Goal: Navigation & Orientation: Find specific page/section

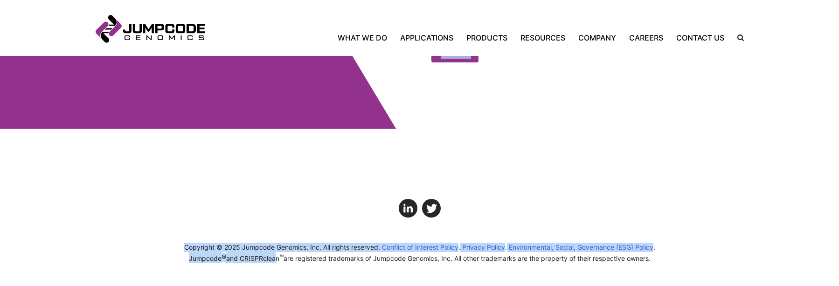
drag, startPoint x: 286, startPoint y: 285, endPoint x: 268, endPoint y: 381, distance: 97.8
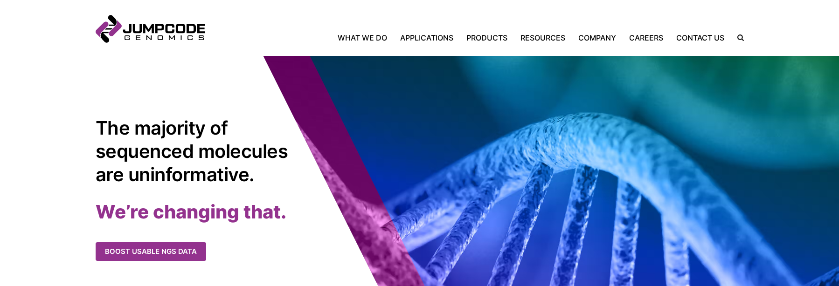
scroll to position [47, 0]
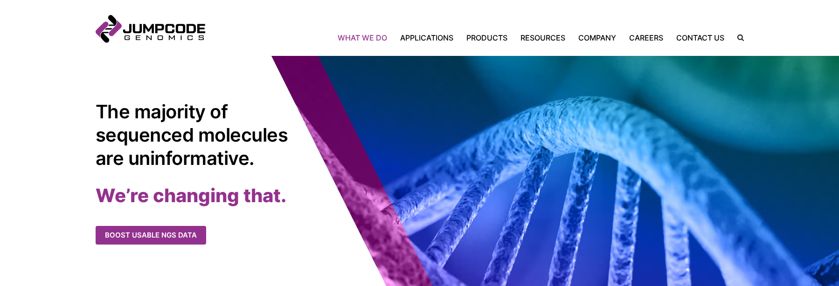
click at [382, 38] on link "What We Do" at bounding box center [366, 37] width 56 height 11
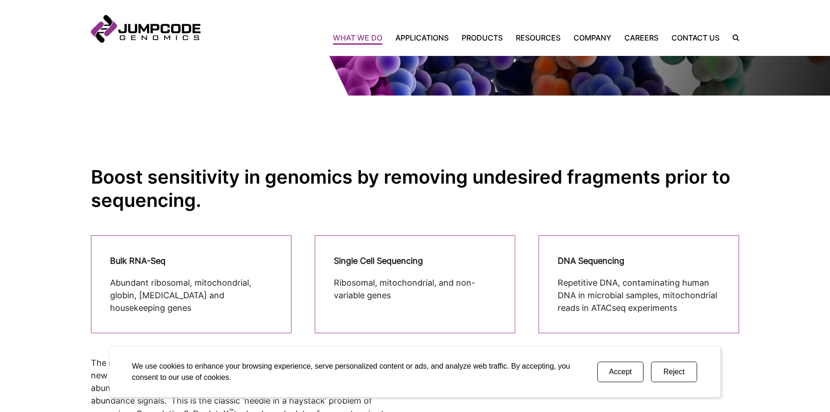
scroll to position [140, 0]
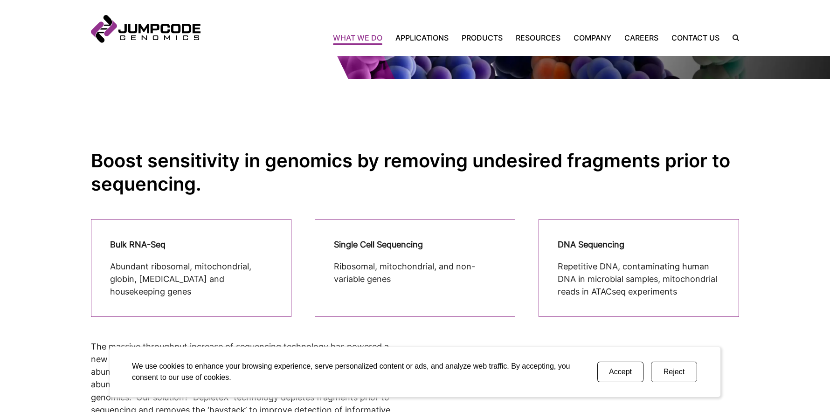
click at [619, 286] on button "Accept" at bounding box center [620, 372] width 46 height 21
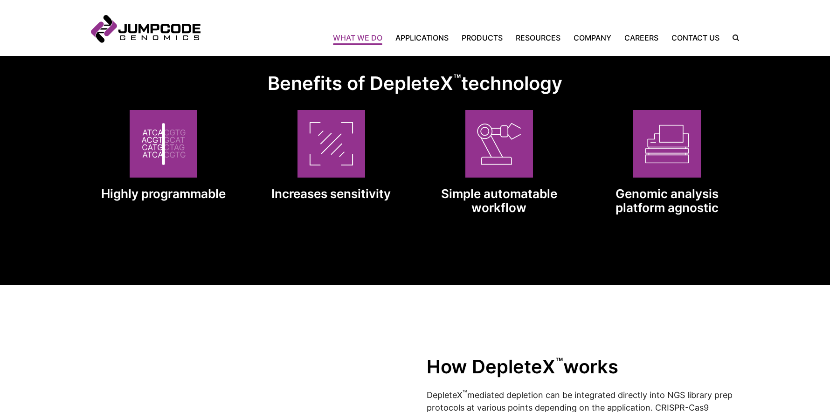
scroll to position [756, 0]
